Goal: Task Accomplishment & Management: Manage account settings

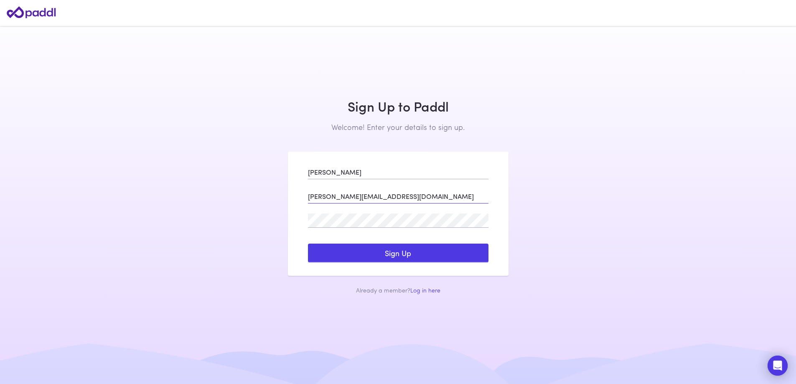
drag, startPoint x: 395, startPoint y: 195, endPoint x: 326, endPoint y: 200, distance: 69.1
click at [326, 200] on input "helenmichael@live.com.au" at bounding box center [398, 196] width 181 height 14
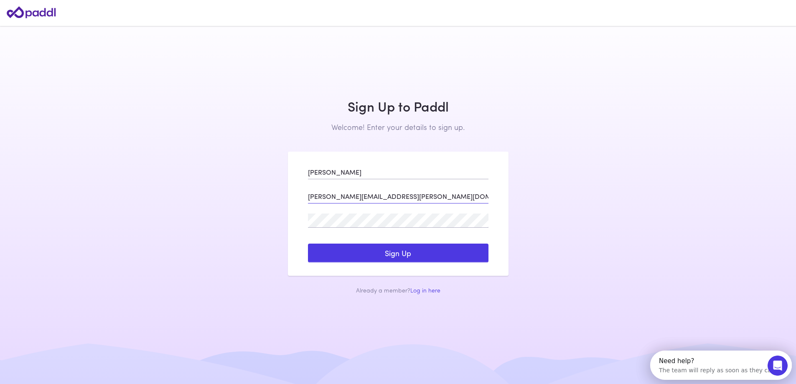
type input "[PERSON_NAME][EMAIL_ADDRESS][PERSON_NAME][DOMAIN_NAME]"
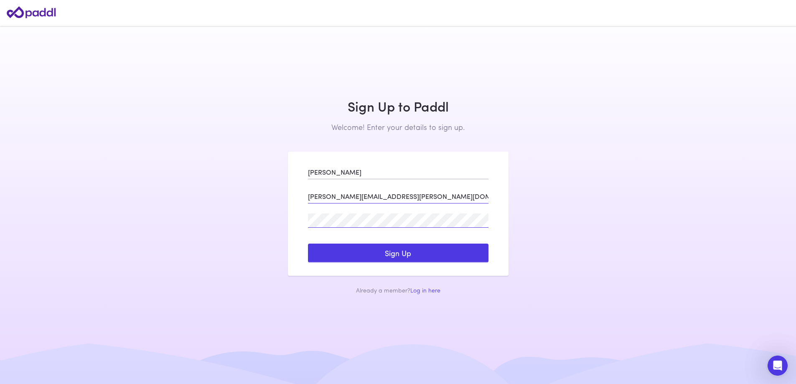
click button "Log In" at bounding box center [0, 0] width 0 height 0
click at [361, 247] on button "Sign Up" at bounding box center [398, 253] width 181 height 19
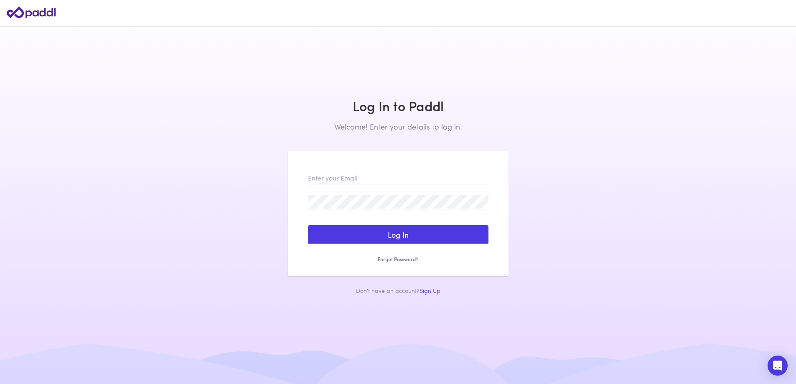
click at [407, 178] on input "email" at bounding box center [398, 178] width 181 height 14
drag, startPoint x: 379, startPoint y: 179, endPoint x: 329, endPoint y: 180, distance: 50.2
click at [329, 180] on input "[PERSON_NAME][EMAIL_ADDRESS][DOMAIN_NAME]" at bounding box center [398, 178] width 181 height 14
click at [326, 179] on input "helenmichael@live.com.au" at bounding box center [398, 178] width 181 height 14
drag, startPoint x: 405, startPoint y: 179, endPoint x: 361, endPoint y: 177, distance: 43.5
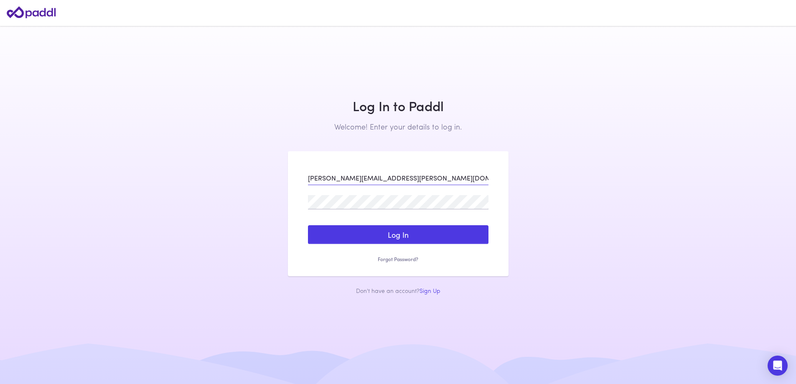
click at [361, 177] on input "helen.michael@live.com.au" at bounding box center [398, 178] width 181 height 14
type input "helen.michael@arabbank.com.au"
click at [308, 225] on button "Log In" at bounding box center [398, 234] width 181 height 19
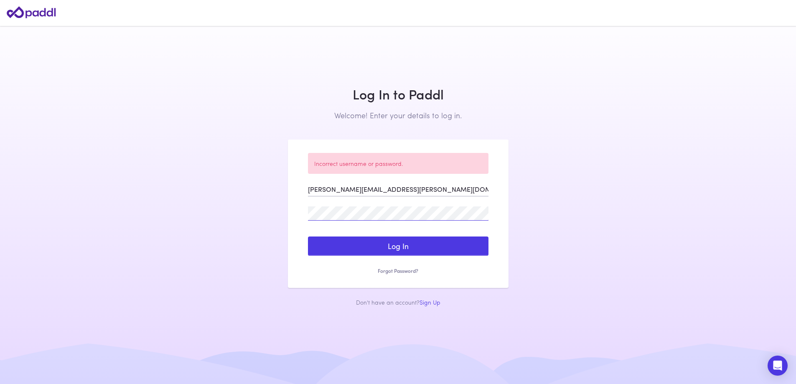
click at [294, 210] on div "Incorrect username or password. helen.michael@arabbank.com.au Log In Sign Up Re…" at bounding box center [398, 214] width 221 height 148
click at [308, 237] on button "Log In" at bounding box center [398, 246] width 181 height 19
click at [300, 217] on div "Incorrect username or password. helen.michael@arabbank.com.au Log In Sign Up Re…" at bounding box center [398, 214] width 221 height 148
click at [308, 237] on button "Log In" at bounding box center [398, 246] width 181 height 19
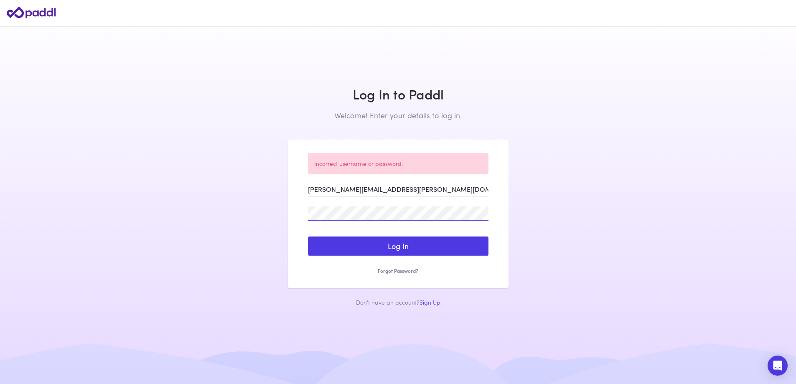
click at [242, 219] on main "Log In to Paddl Welcome! Enter your details to log in. Sign Up to Paddl Welcome…" at bounding box center [398, 192] width 796 height 384
click at [308, 237] on button "Log In" at bounding box center [398, 246] width 181 height 19
click at [405, 273] on link "Forgot Password?" at bounding box center [398, 270] width 181 height 7
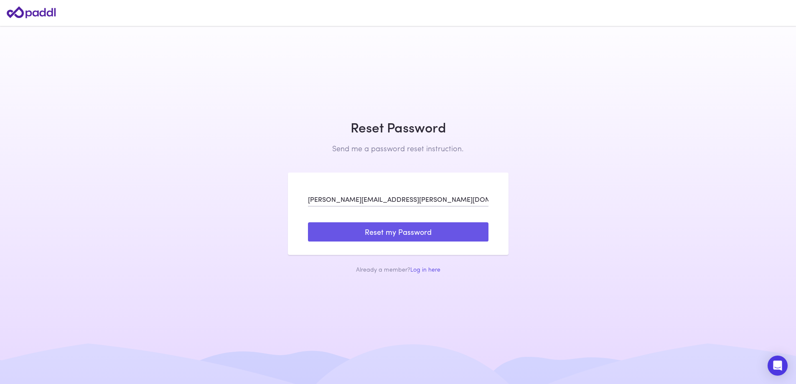
click at [395, 234] on button "Reset my Password" at bounding box center [398, 231] width 181 height 19
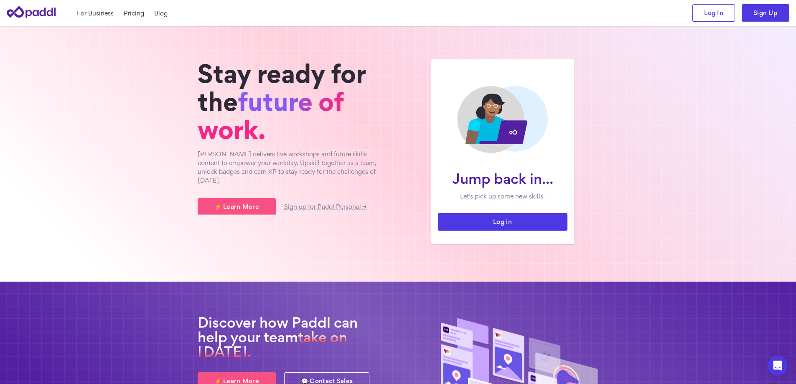
click at [452, 222] on link "Log in" at bounding box center [503, 222] width 130 height 18
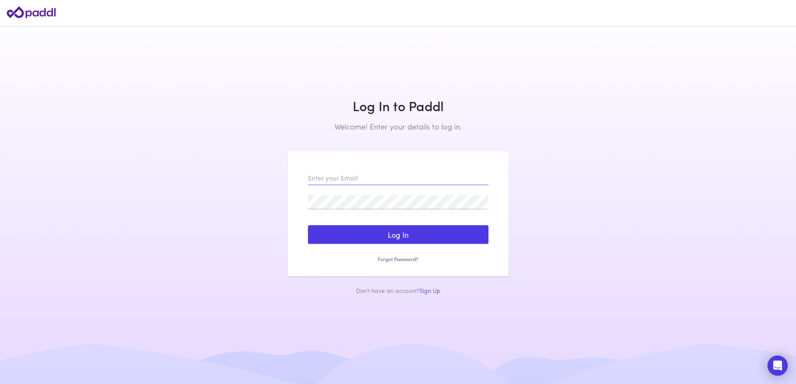
click at [364, 178] on input "email" at bounding box center [398, 178] width 181 height 14
type input "[PERSON_NAME][EMAIL_ADDRESS][PERSON_NAME][DOMAIN_NAME]"
click at [308, 225] on button "Log In" at bounding box center [398, 234] width 181 height 19
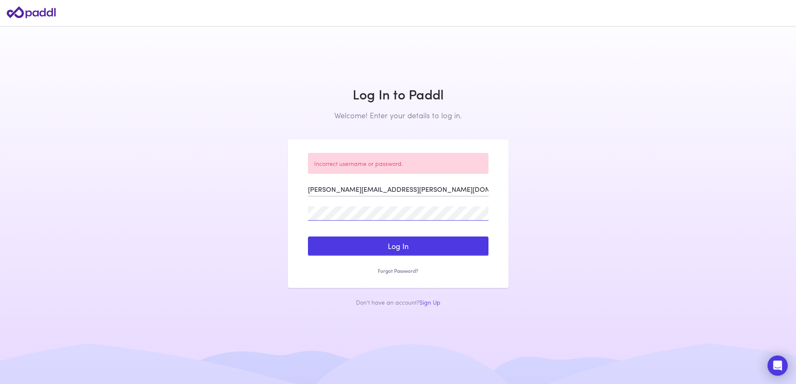
click at [276, 213] on main "Log In to Paddl Welcome! Enter your details to log in. Sign Up to Paddl Welcome…" at bounding box center [398, 192] width 796 height 384
click at [308, 237] on button "Log In" at bounding box center [398, 246] width 181 height 19
